Goal: Information Seeking & Learning: Learn about a topic

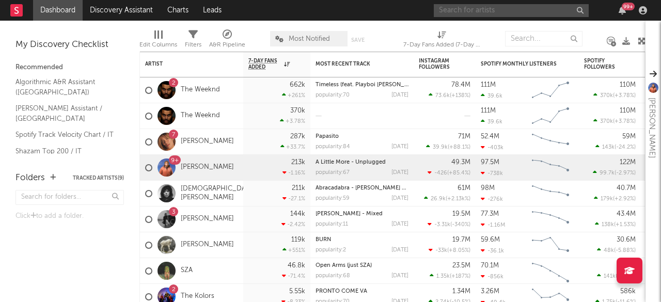
click at [506, 6] on input "text" at bounding box center [511, 10] width 155 height 13
type input "il tre"
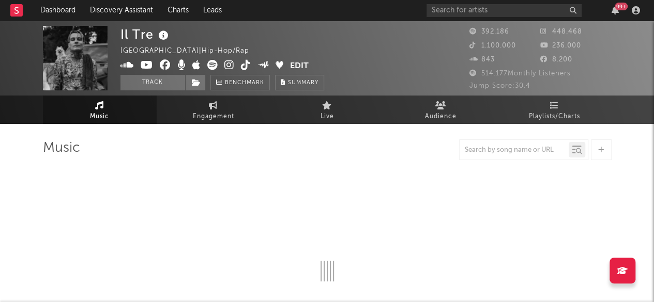
select select "6m"
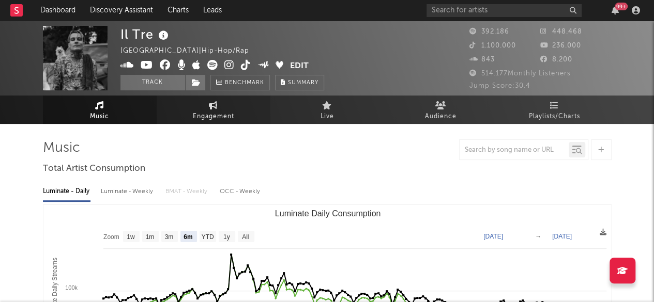
click at [210, 111] on span "Engagement" at bounding box center [213, 117] width 41 height 12
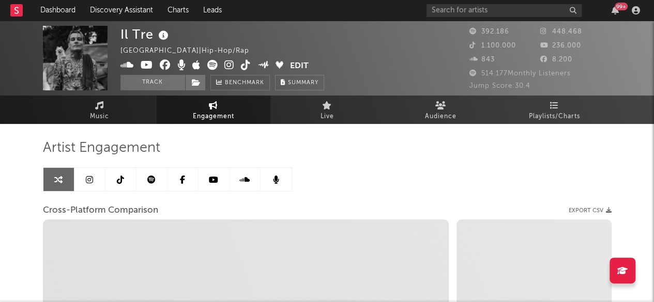
select select "1w"
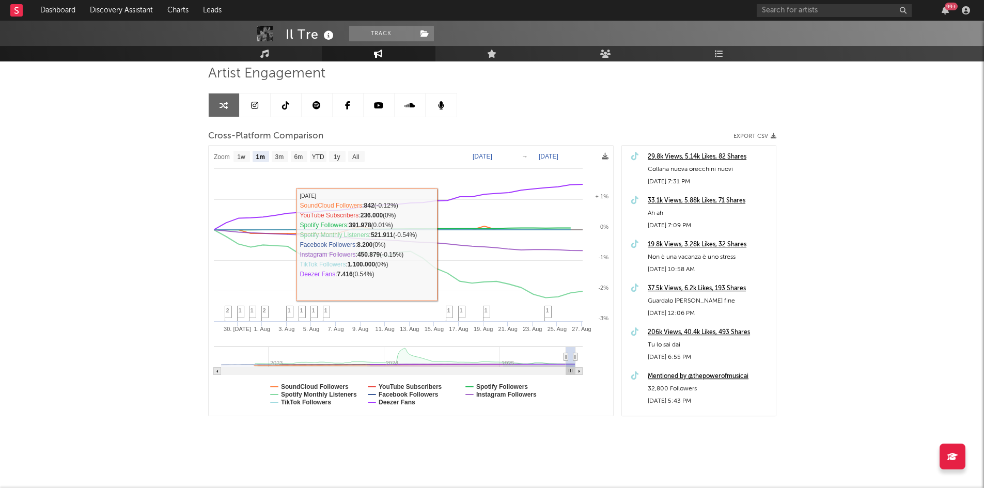
scroll to position [75, 0]
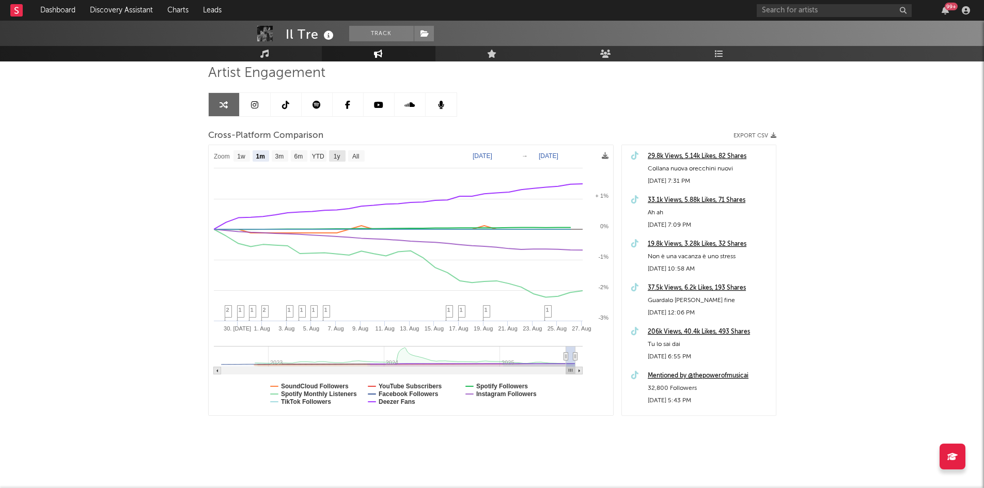
click at [330, 157] on rect at bounding box center [337, 155] width 17 height 11
select select "1y"
type input "[DATE]"
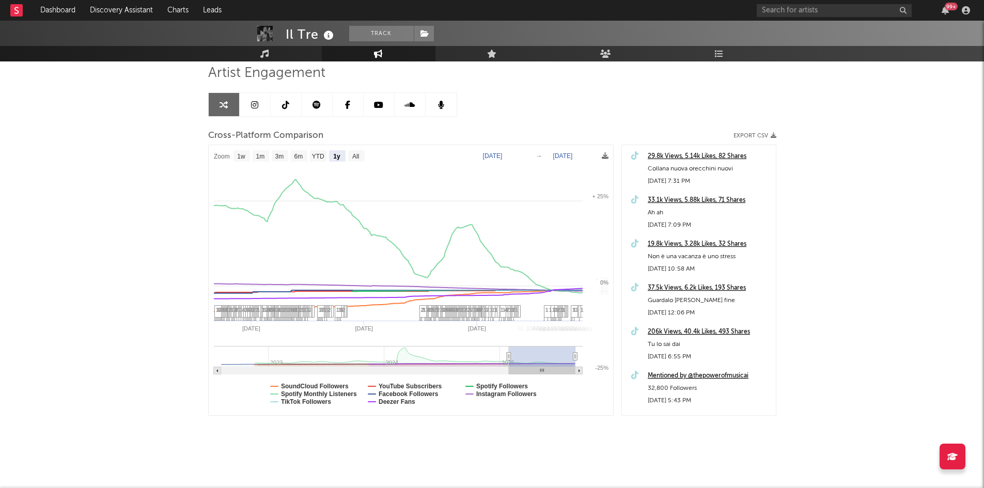
select select "1y"
